Goal: Task Accomplishment & Management: Manage account settings

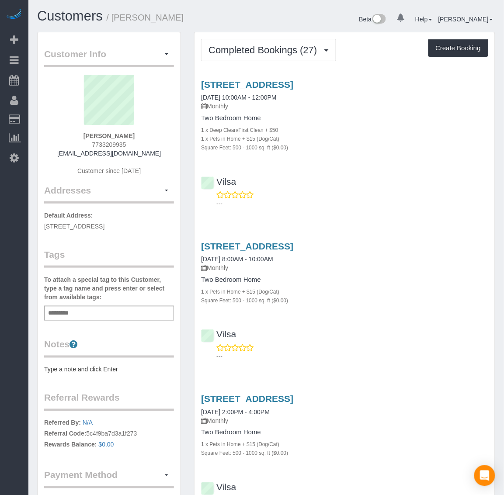
drag, startPoint x: 88, startPoint y: 141, endPoint x: 145, endPoint y: 147, distance: 57.6
click at [145, 147] on div "[PERSON_NAME] 7733209935 [EMAIL_ADDRESS][DOMAIN_NAME] Customer since [DATE]" at bounding box center [109, 129] width 130 height 109
copy span "7733209935"
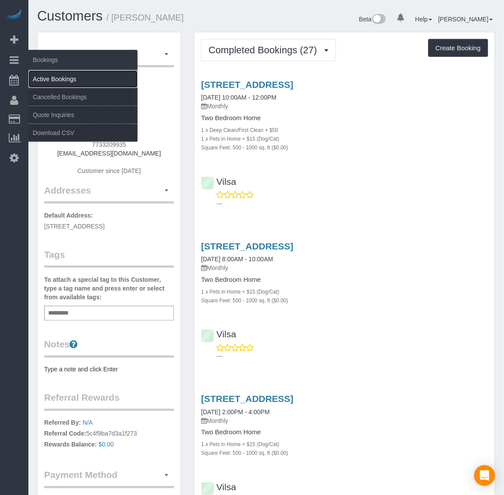
click at [48, 79] on link "Active Bookings" at bounding box center [82, 78] width 109 height 17
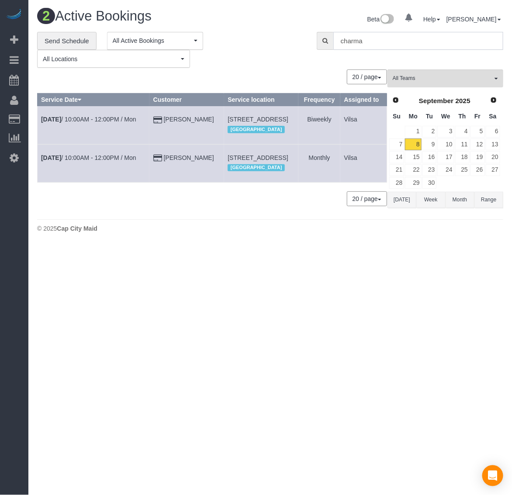
drag, startPoint x: 376, startPoint y: 47, endPoint x: 296, endPoint y: 46, distance: 80.4
click at [296, 46] on div "**********" at bounding box center [270, 50] width 479 height 36
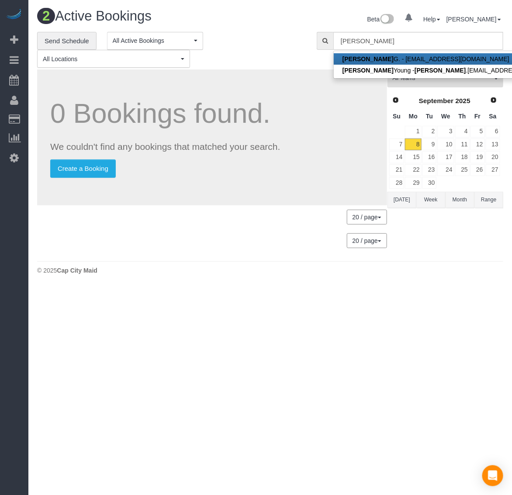
click at [380, 57] on link "[PERSON_NAME] - [EMAIL_ADDRESS][DOMAIN_NAME]" at bounding box center [457, 58] width 246 height 11
type input "[EMAIL_ADDRESS][DOMAIN_NAME]"
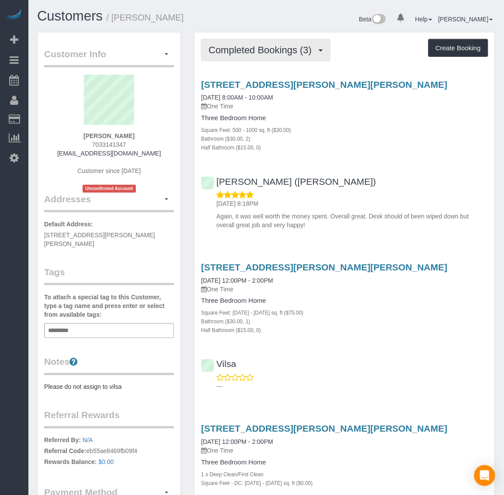
click at [275, 47] on span "Completed Bookings (3)" at bounding box center [261, 50] width 107 height 11
click at [279, 47] on span "Completed Bookings (3)" at bounding box center [261, 50] width 107 height 11
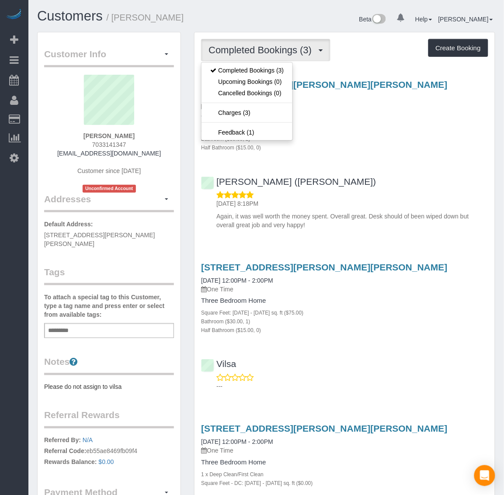
click at [390, 169] on div "[PERSON_NAME] ([PERSON_NAME]) [DATE] 8:18PM Again, it was well worth the money …" at bounding box center [344, 199] width 300 height 60
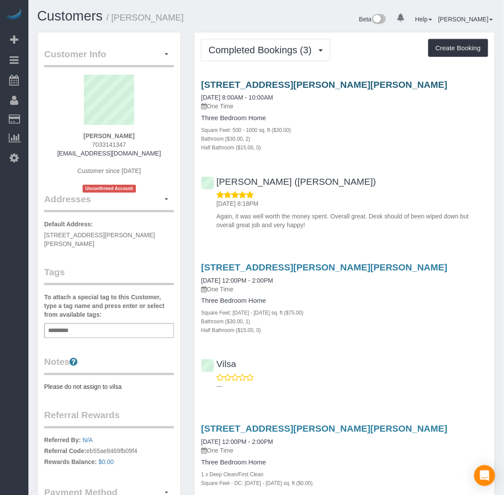
click at [413, 86] on h3 "[STREET_ADDRESS][PERSON_NAME][PERSON_NAME]" at bounding box center [344, 84] width 287 height 10
click at [200, 70] on div "Completed Bookings (3) Completed Bookings (3) Upcoming Bookings (0) Cancelled B…" at bounding box center [344, 304] width 300 height 544
click at [284, 72] on div "[STREET_ADDRESS][PERSON_NAME][PERSON_NAME] [DATE] 8:00AM - 10:00AM One Time Thr…" at bounding box center [344, 152] width 300 height 161
click at [407, 83] on h3 "[STREET_ADDRESS][PERSON_NAME][PERSON_NAME]" at bounding box center [344, 84] width 287 height 10
drag, startPoint x: 196, startPoint y: 70, endPoint x: 391, endPoint y: 31, distance: 199.5
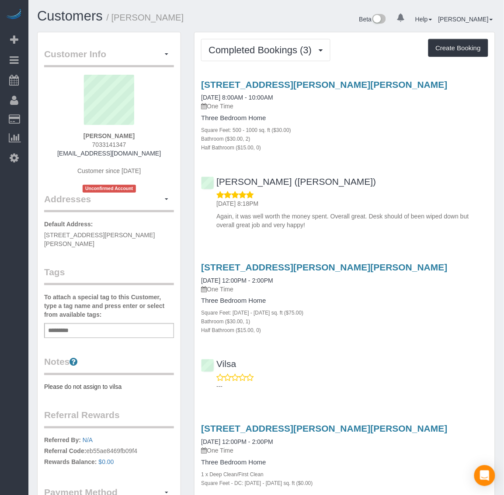
click at [394, 79] on div "Completed Bookings (3) Completed Bookings (3) Upcoming Bookings (0) Cancelled B…" at bounding box center [344, 304] width 300 height 544
copy link "[STREET_ADDRESS][PERSON_NAME][PERSON_NAME]"
click at [272, 49] on span "Completed Bookings (3)" at bounding box center [261, 50] width 107 height 11
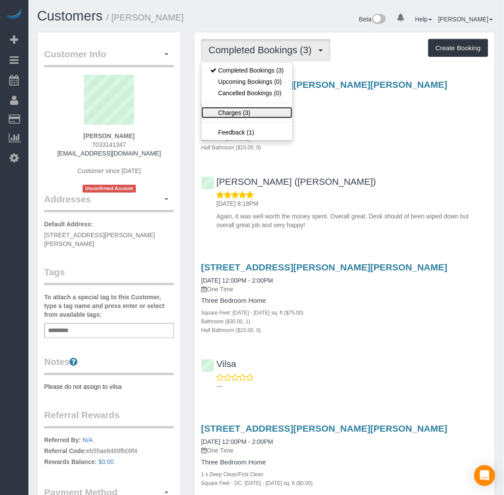
click at [239, 114] on link "Charges (3)" at bounding box center [246, 112] width 91 height 11
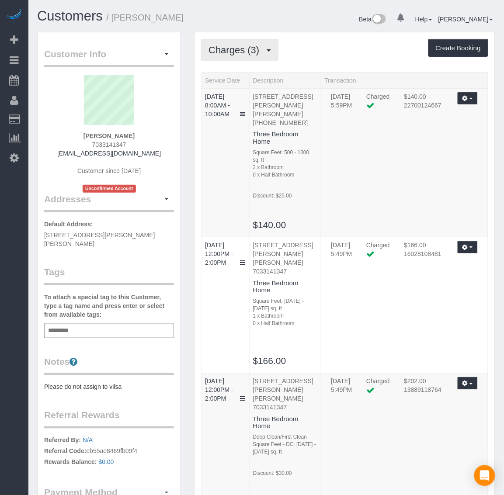
click at [230, 43] on button "Charges (3)" at bounding box center [239, 50] width 77 height 22
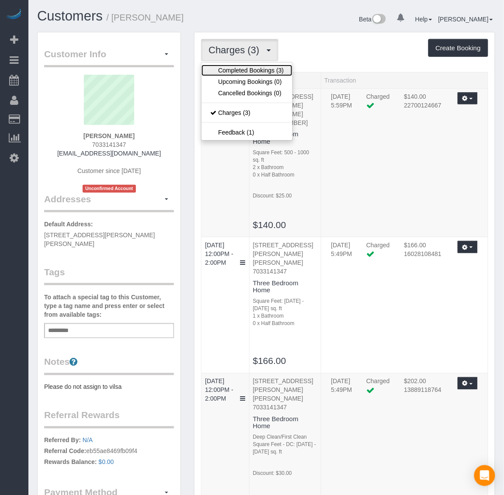
click at [252, 69] on link "Completed Bookings (3)" at bounding box center [246, 70] width 91 height 11
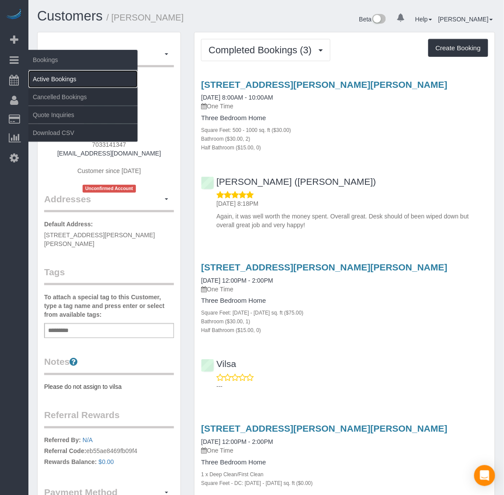
click at [48, 75] on link "Active Bookings" at bounding box center [82, 78] width 109 height 17
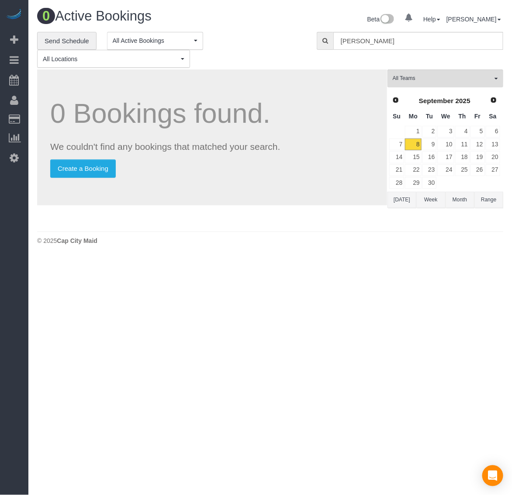
click at [411, 404] on body "0 Beta Your Notifications You have 0 alerts Add Booking Bookings Active Booking…" at bounding box center [256, 247] width 512 height 495
click at [394, 95] on link "Prev" at bounding box center [396, 100] width 12 height 12
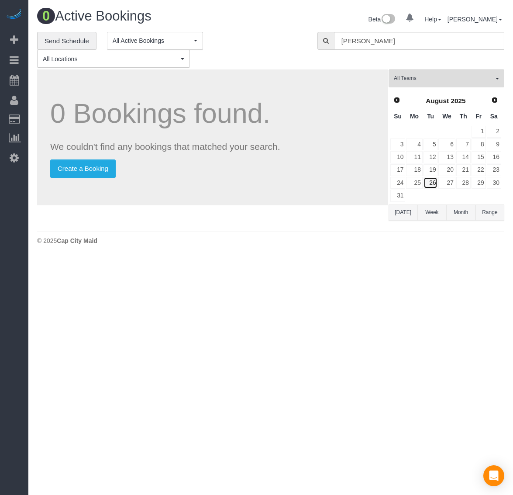
click at [435, 183] on link "26" at bounding box center [431, 183] width 14 height 12
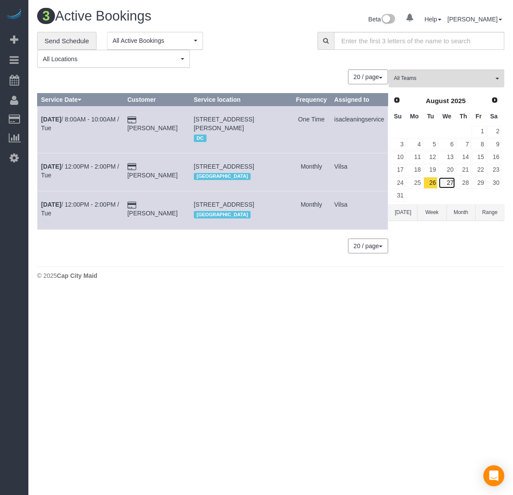
click at [453, 184] on link "27" at bounding box center [446, 183] width 17 height 12
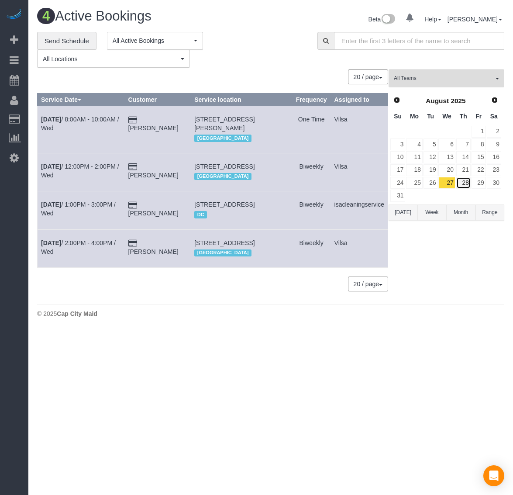
click at [463, 183] on link "28" at bounding box center [463, 183] width 14 height 12
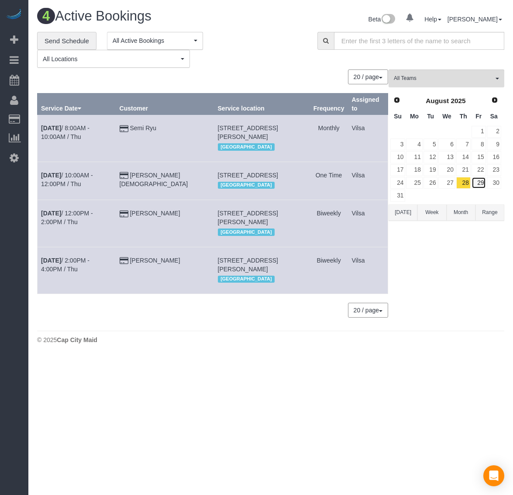
click at [481, 183] on link "29" at bounding box center [479, 183] width 14 height 12
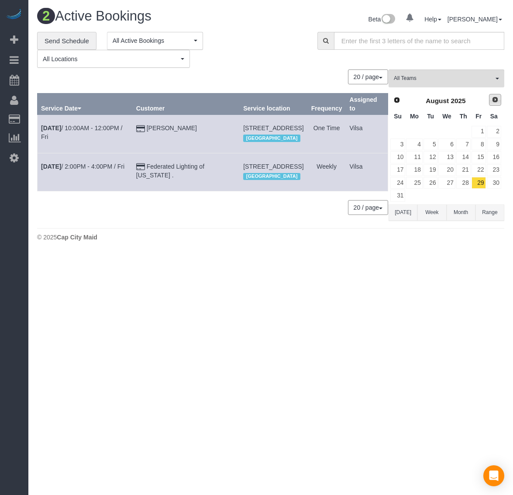
click at [498, 103] on link "Next" at bounding box center [495, 100] width 12 height 12
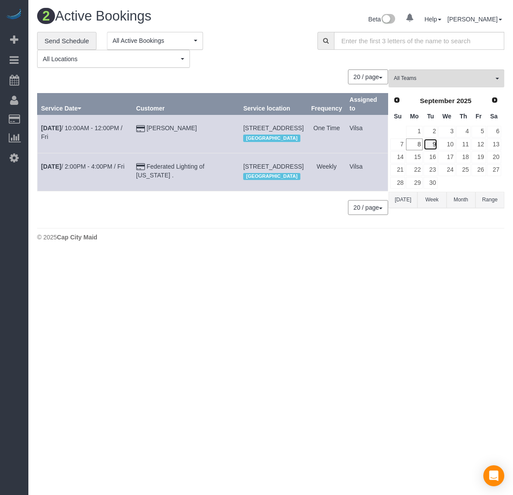
click at [428, 145] on link "9" at bounding box center [431, 144] width 14 height 12
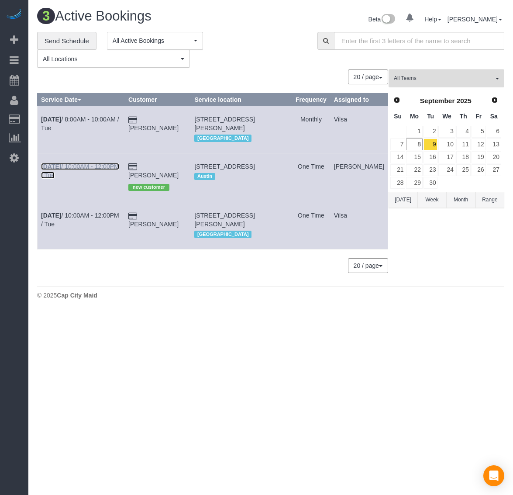
click at [52, 170] on b "[DATE]" at bounding box center [51, 166] width 20 height 7
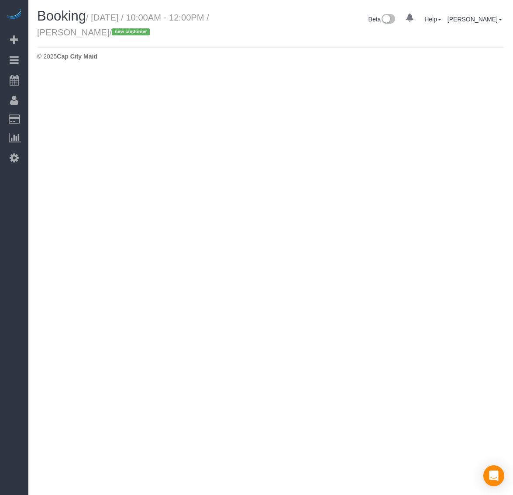
select select "[GEOGRAPHIC_DATA]"
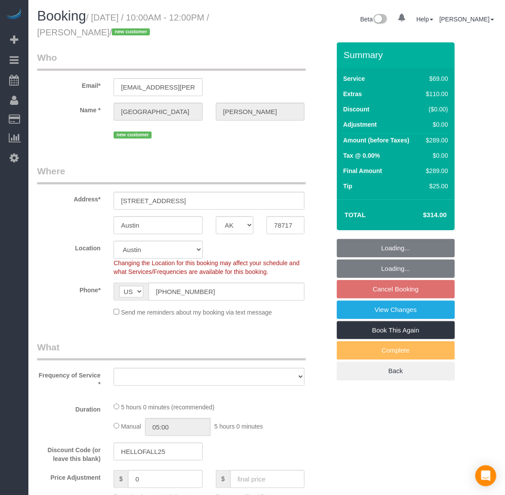
select select "string:fspay-05dfb136-b1ed-40b2-a5b4-d5e8fa7b0809"
select select "1001"
select select "2"
select select "number:2"
select select "number:27"
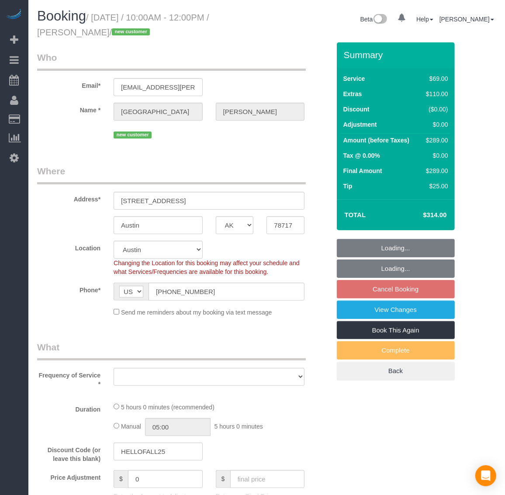
select select "number:41"
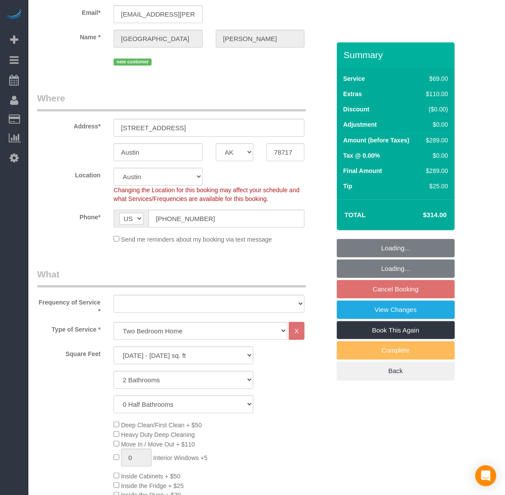
select select "object:7612"
select select "spot31"
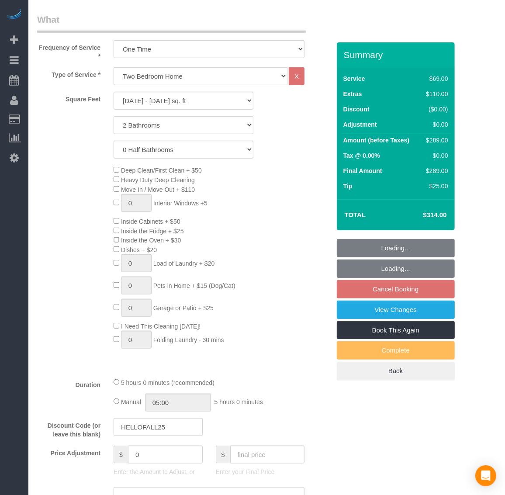
select select "1001"
select select "2"
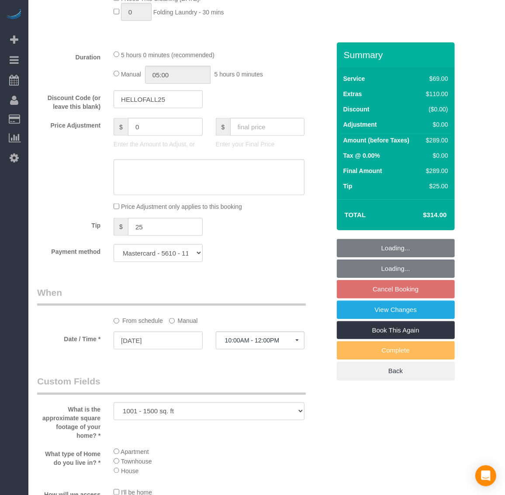
select select "object:7709"
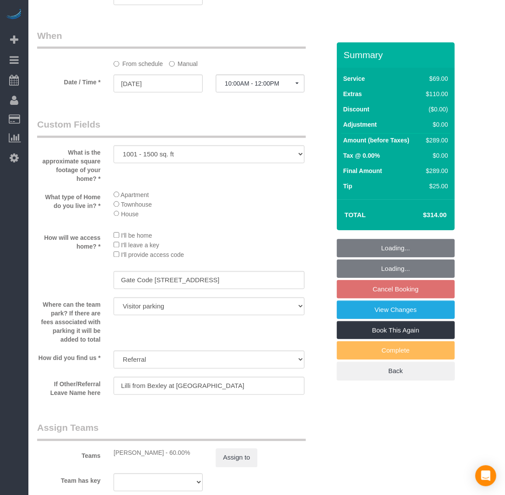
scroll to position [928, 0]
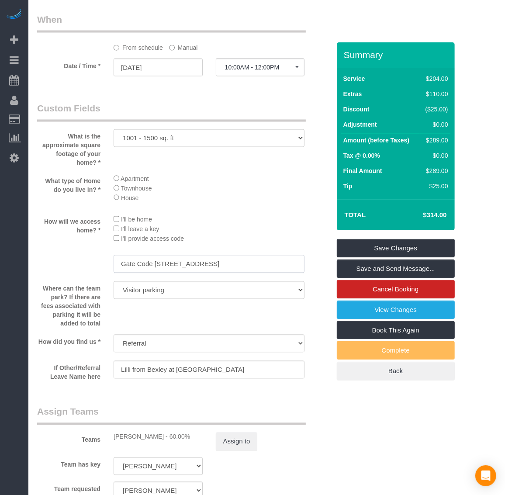
drag, startPoint x: 136, startPoint y: 268, endPoint x: 114, endPoint y: 268, distance: 22.3
click at [114, 268] on input "Gate Code [STREET_ADDRESS]" at bounding box center [209, 264] width 191 height 18
drag, startPoint x: 228, startPoint y: 263, endPoint x: 183, endPoint y: 262, distance: 45.0
click at [226, 263] on input "Gate Code [STREET_ADDRESS]" at bounding box center [209, 264] width 191 height 18
drag, startPoint x: 183, startPoint y: 262, endPoint x: 101, endPoint y: 260, distance: 82.6
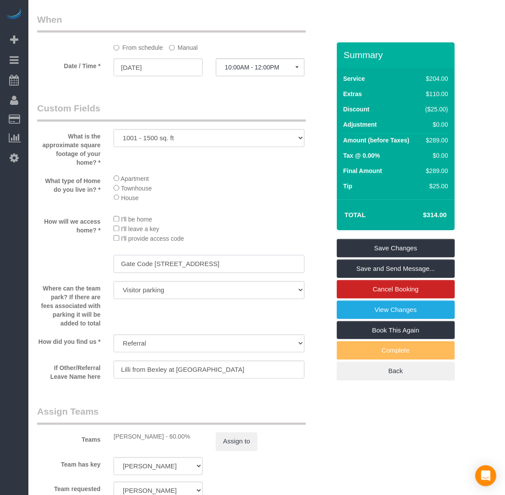
click at [101, 260] on div "Gate Code [STREET_ADDRESS]" at bounding box center [184, 265] width 306 height 20
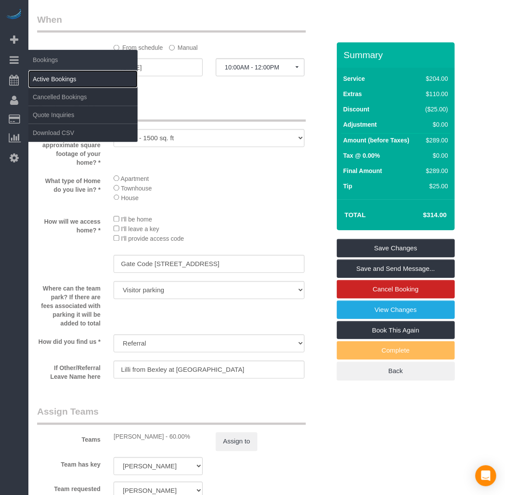
click at [48, 73] on link "Active Bookings" at bounding box center [82, 78] width 109 height 17
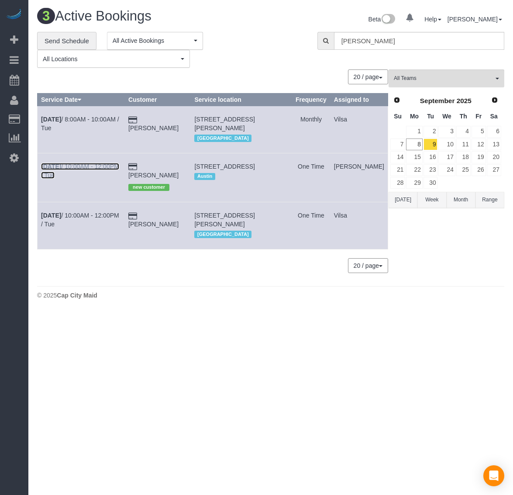
click at [53, 170] on b "[DATE]" at bounding box center [51, 166] width 20 height 7
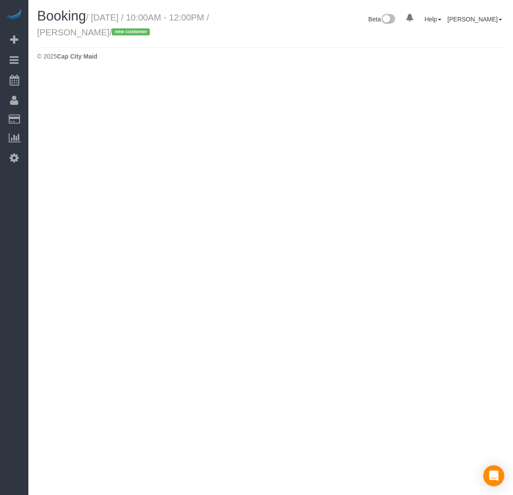
select select "[GEOGRAPHIC_DATA]"
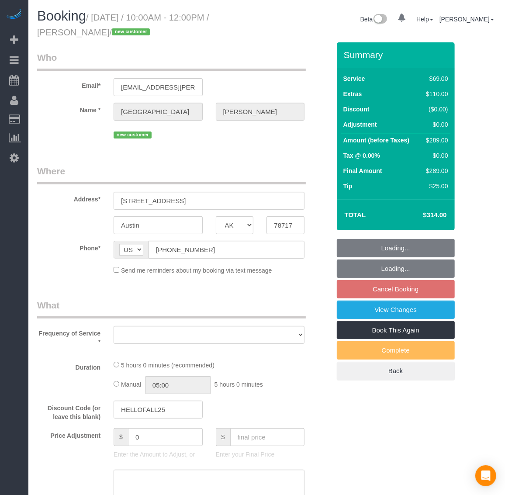
select select "string:fspay-05dfb136-b1ed-40b2-a5b4-d5e8fa7b0809"
select select "number:2"
select select "number:27"
select select "number:41"
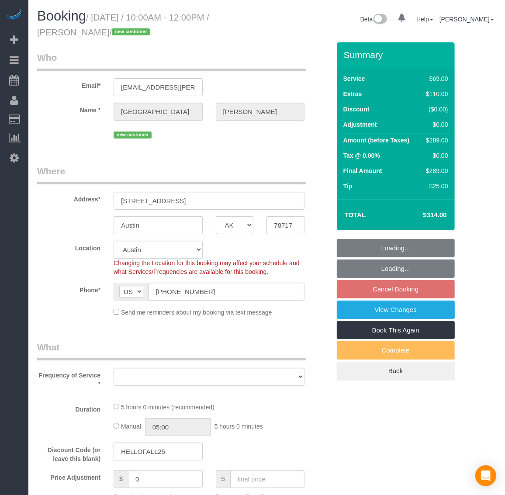
select select "object:8433"
select select "spot76"
select select "1001"
select select "2"
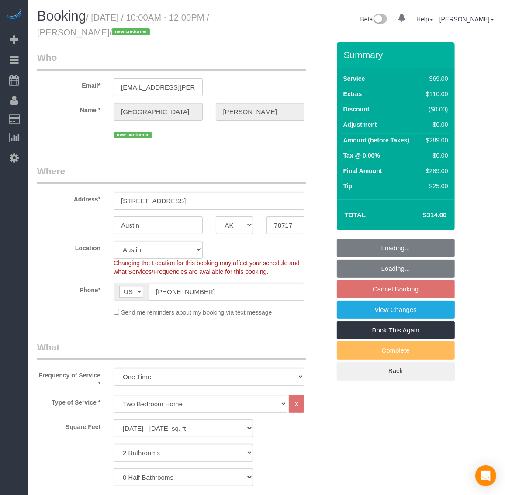
select select "object:8618"
select select "1001"
select select "2"
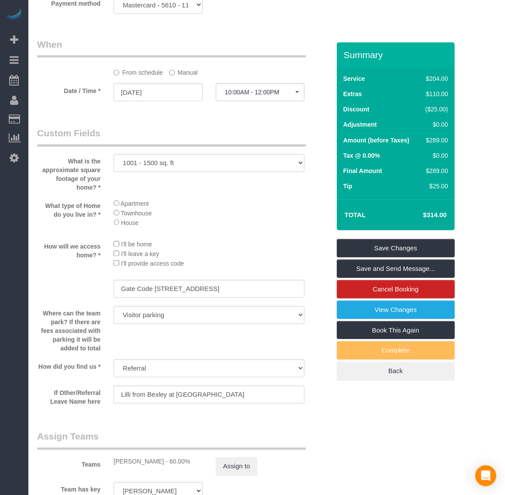
scroll to position [928, 0]
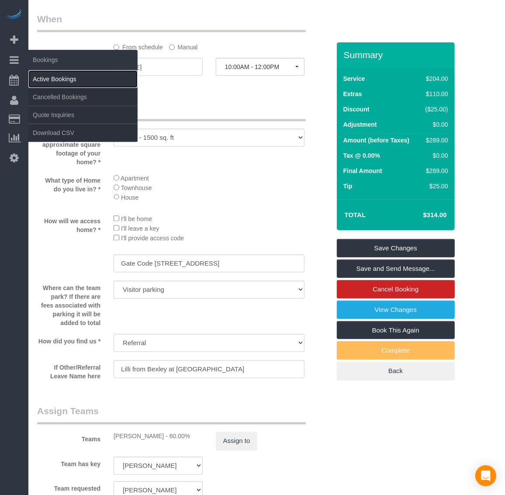
click at [44, 76] on link "Active Bookings" at bounding box center [82, 78] width 109 height 17
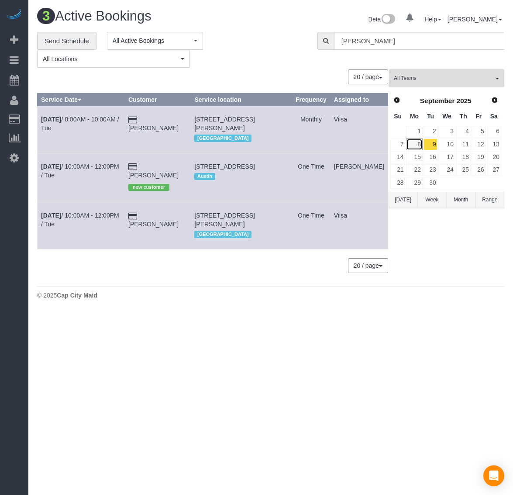
click at [416, 141] on link "8" at bounding box center [414, 144] width 16 height 12
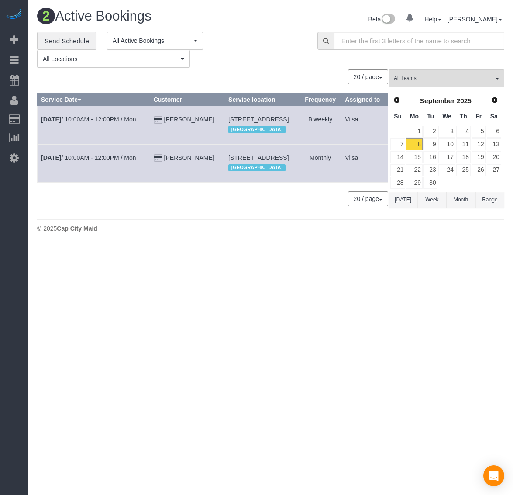
click at [50, 179] on td "[DATE] 10:00AM - 12:00PM / Mon" at bounding box center [94, 163] width 113 height 38
click at [49, 161] on b "[DATE]" at bounding box center [51, 157] width 20 height 7
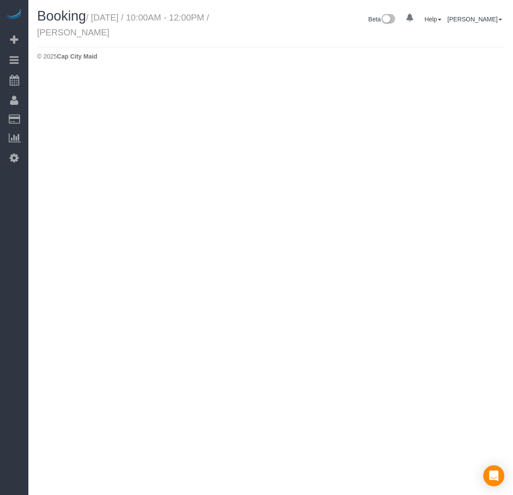
select select "VA"
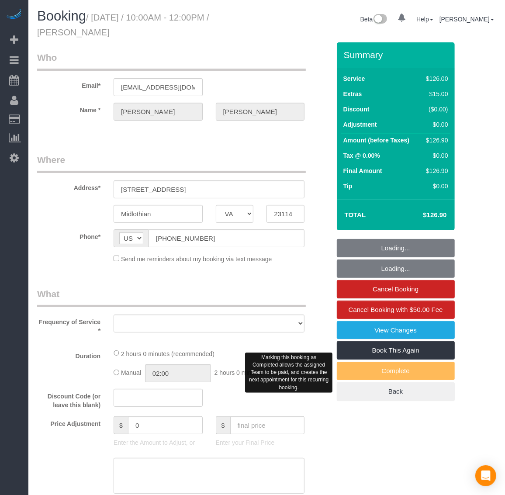
select select "string:fspay-6c5e8106-909e-4fc8-b3e1-f77aac5db4ec"
select select "spot119"
select select "number:2"
select select "number:27"
select select "number:35"
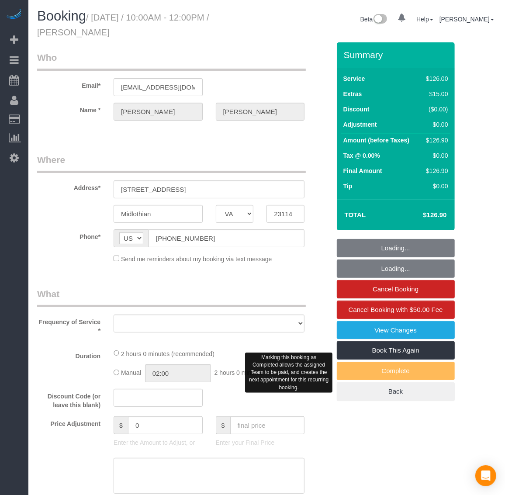
select select "number:17"
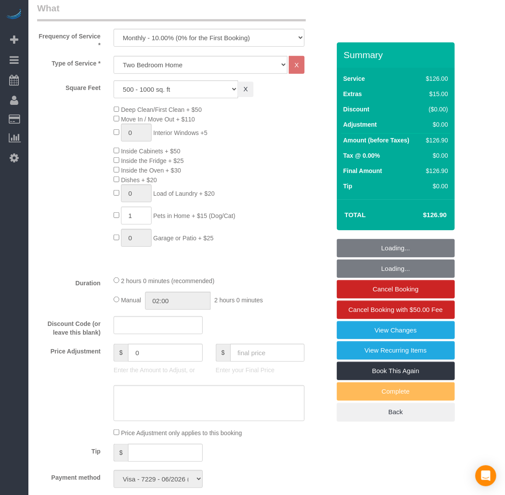
select select "object:9655"
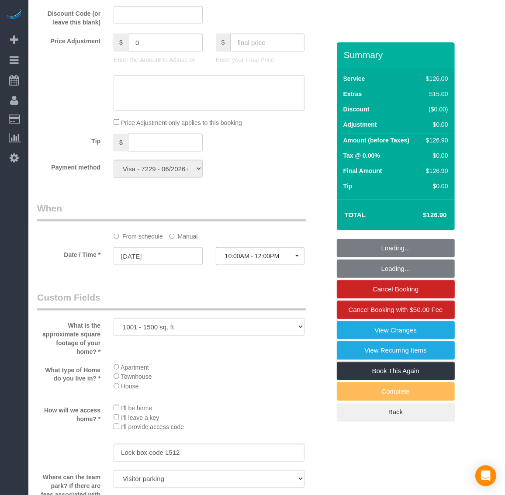
scroll to position [928, 0]
